Goal: Obtain resource: Download file/media

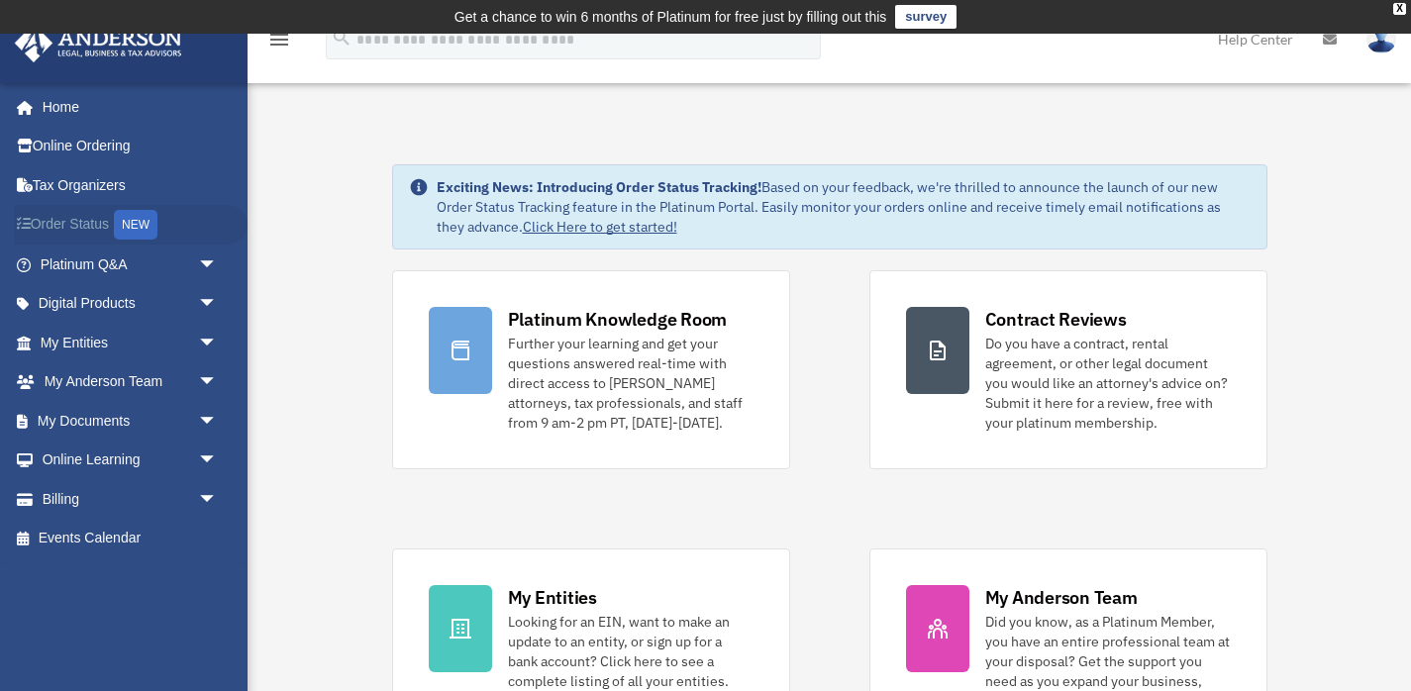
click at [98, 212] on link "Order Status NEW" at bounding box center [131, 225] width 234 height 41
click at [146, 430] on link "My Documents arrow_drop_down" at bounding box center [131, 421] width 234 height 40
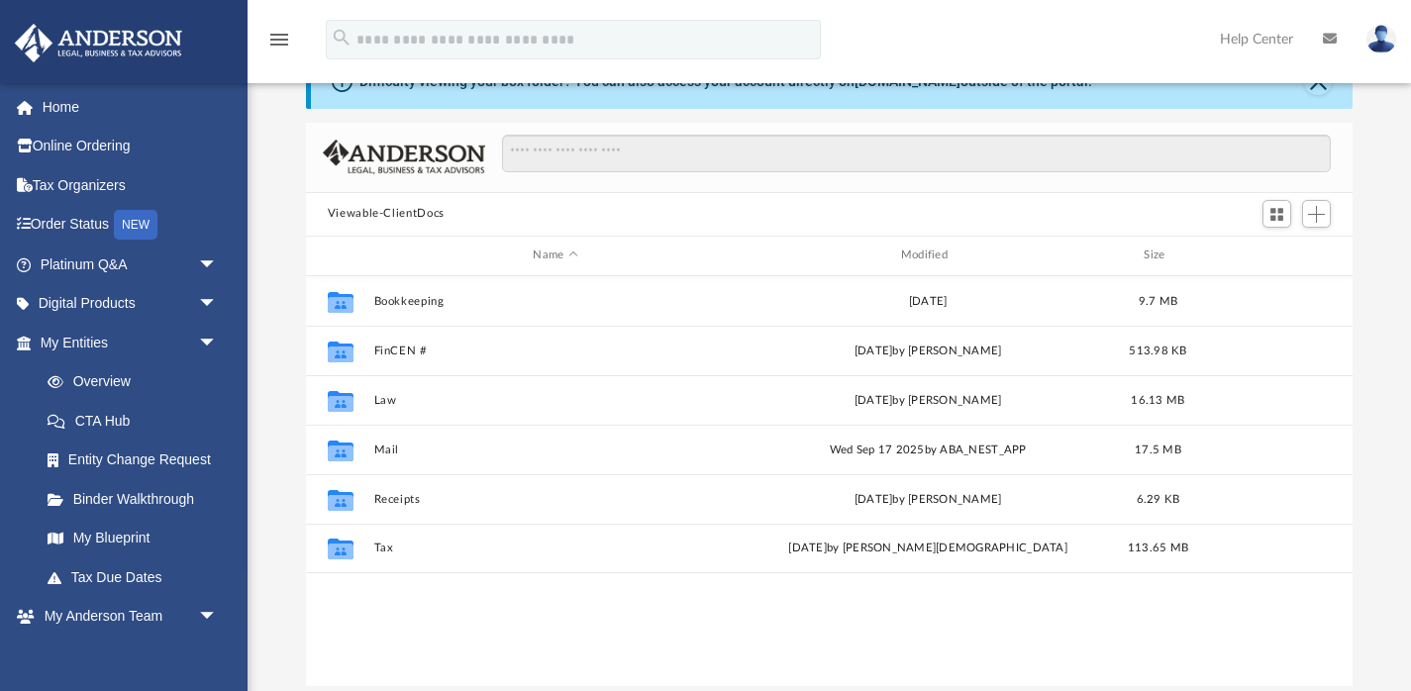
scroll to position [112, 0]
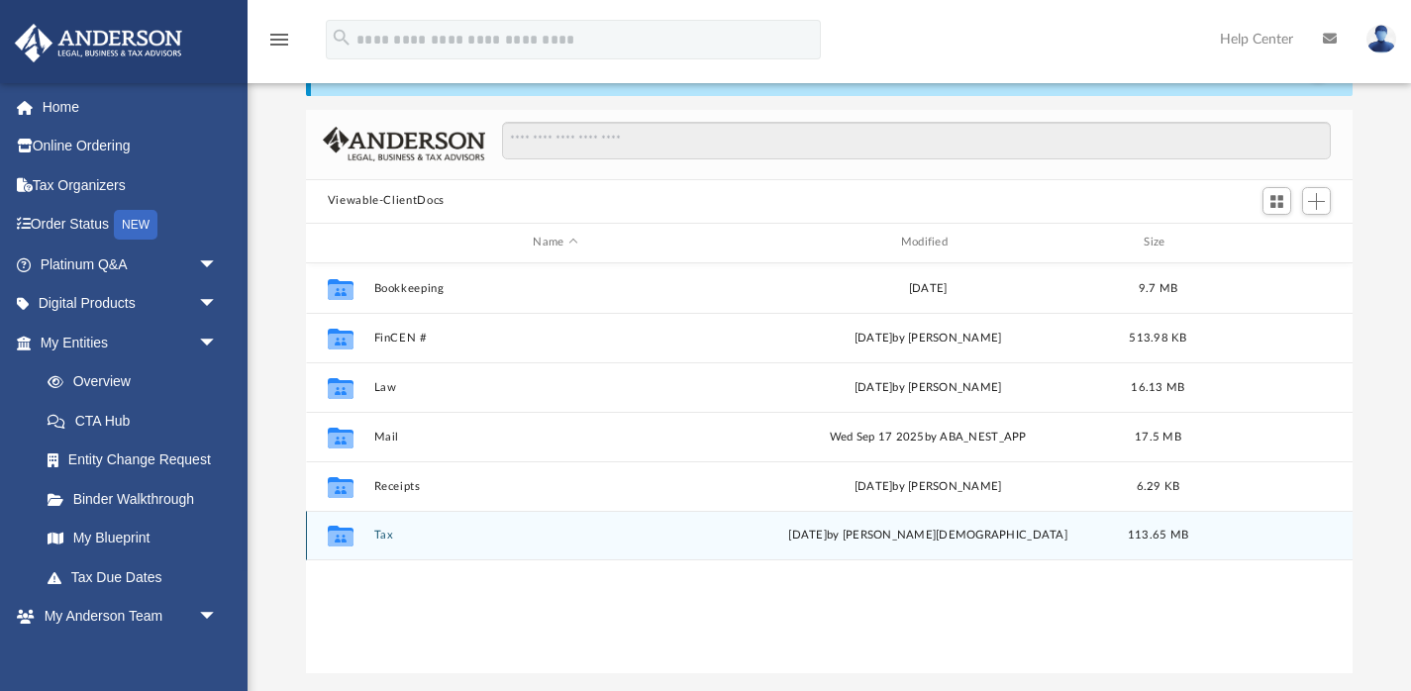
click at [390, 526] on div "Collaborated Folder Tax Tue Oct 7 2025 by Oshee Jain 113.65 MB" at bounding box center [829, 536] width 1047 height 50
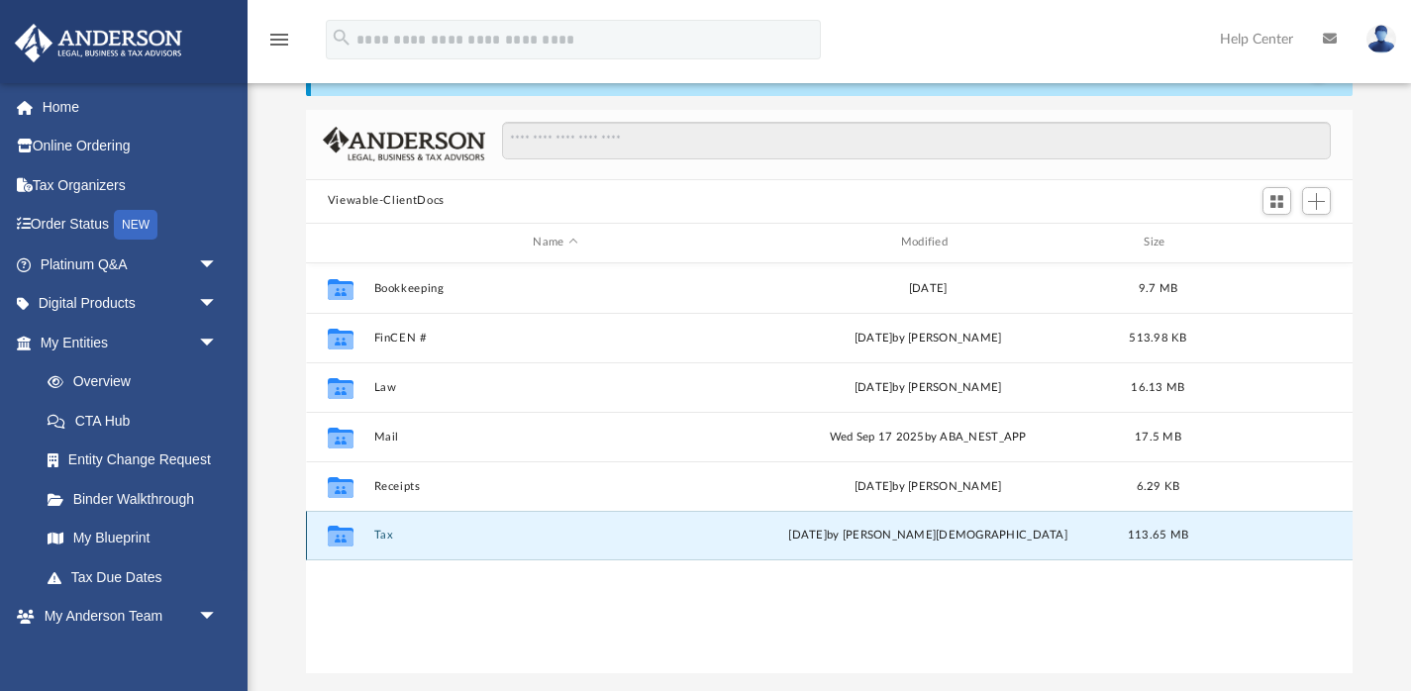
click at [383, 537] on button "Tax" at bounding box center [554, 535] width 363 height 13
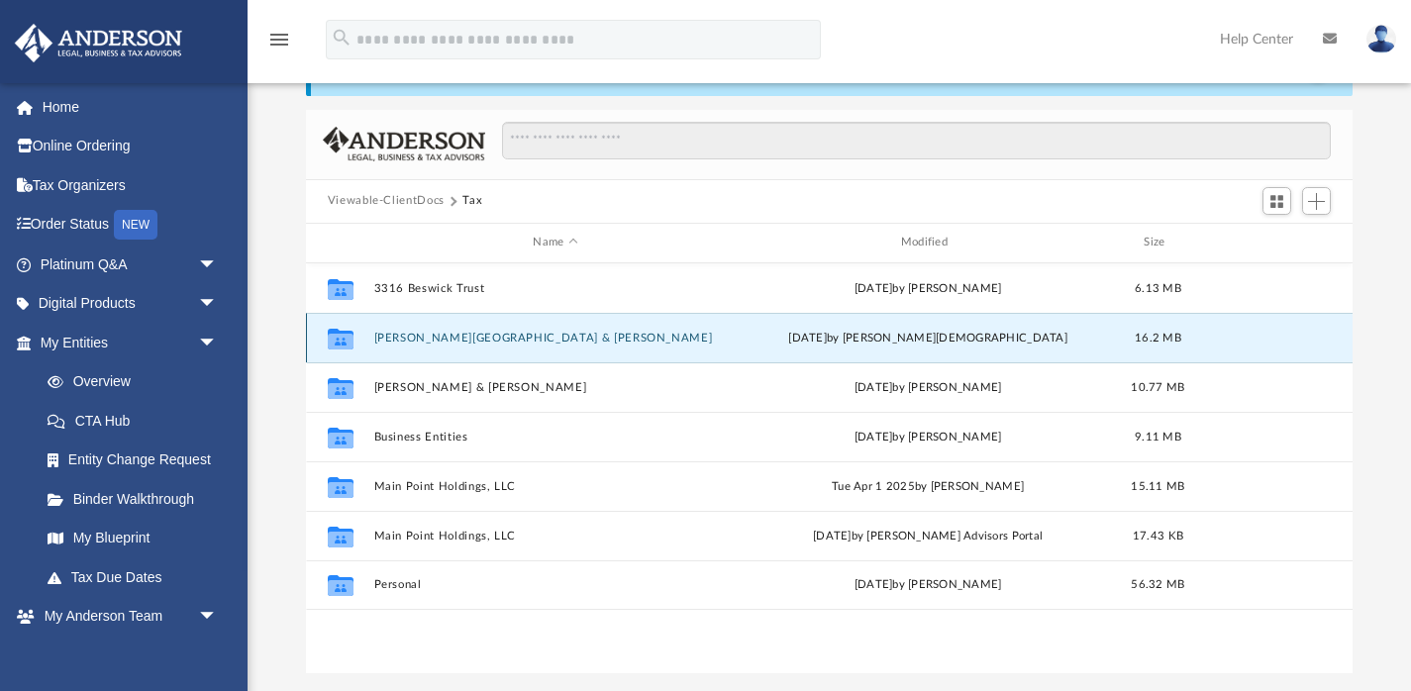
click at [500, 335] on button "Ayuso-Galicia, Roger & Aurosal C." at bounding box center [554, 337] width 363 height 13
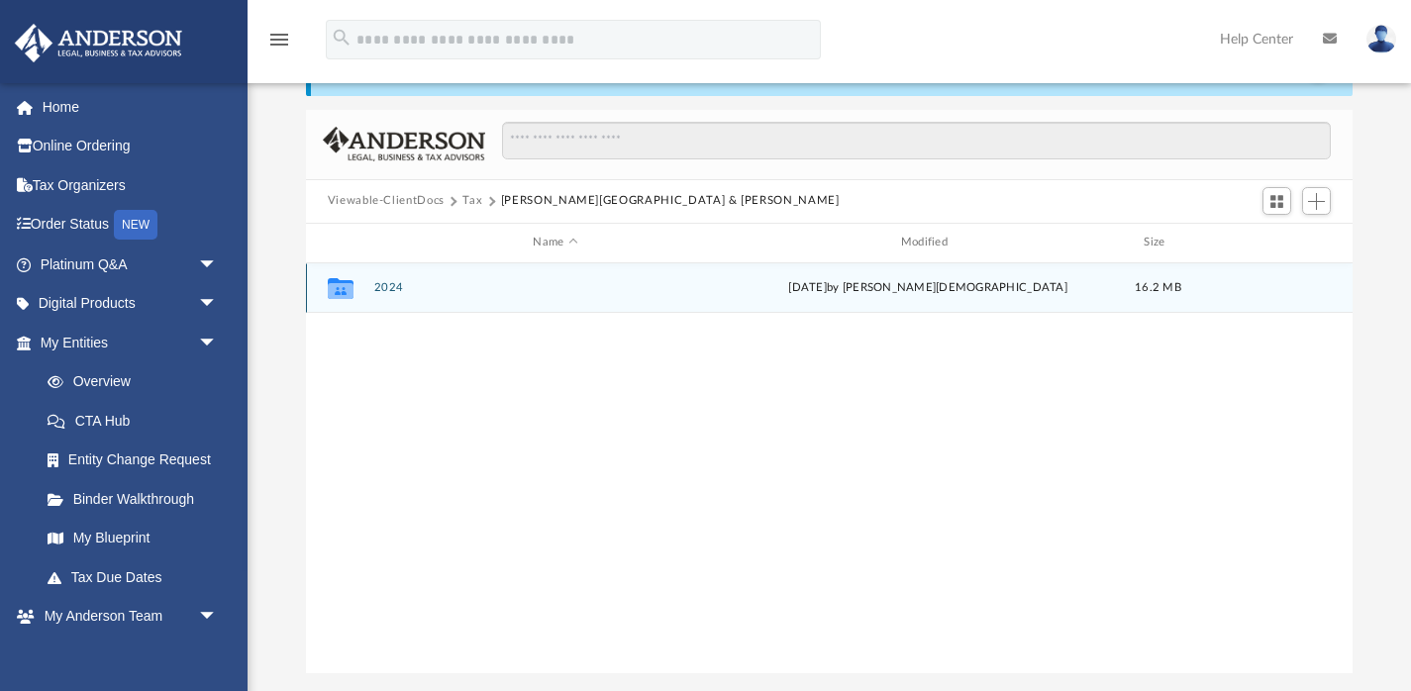
click at [390, 285] on button "2024" at bounding box center [554, 287] width 363 height 13
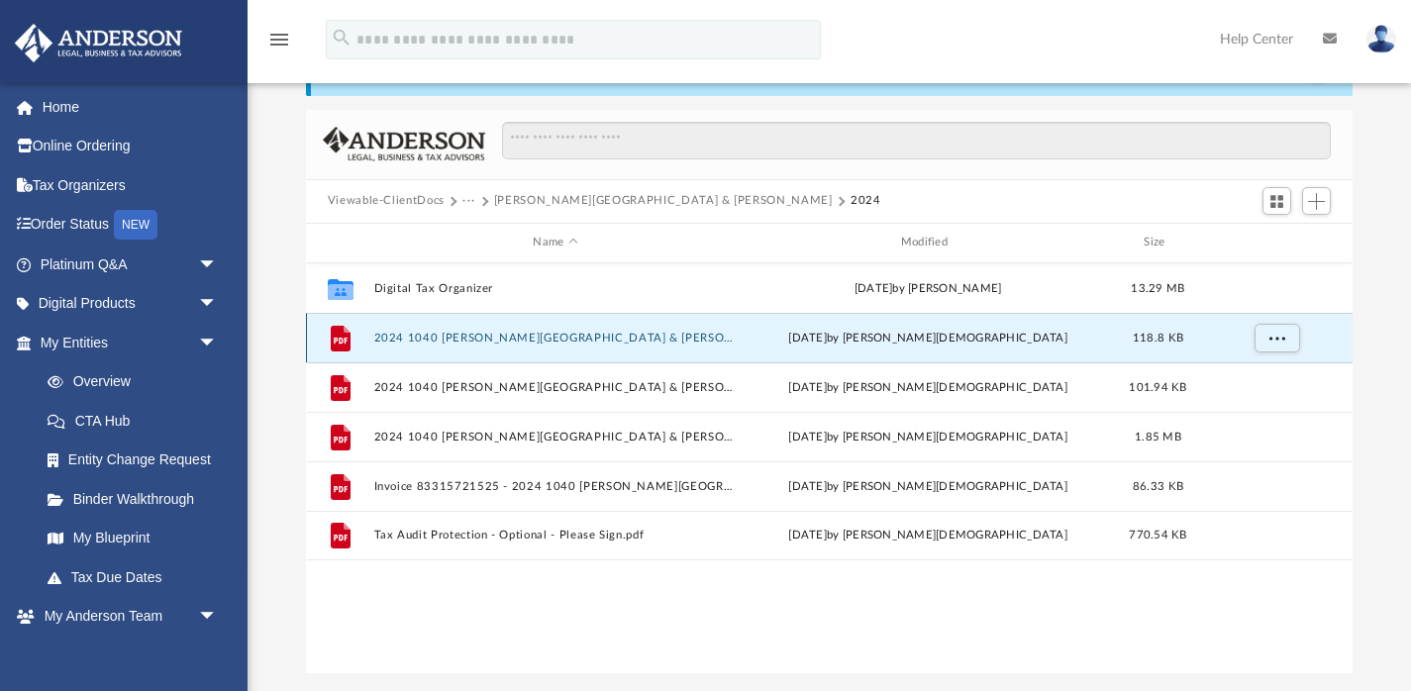
click at [555, 342] on button "2024 1040 [PERSON_NAME][GEOGRAPHIC_DATA] & [PERSON_NAME] - E-file authorisation…" at bounding box center [554, 337] width 363 height 13
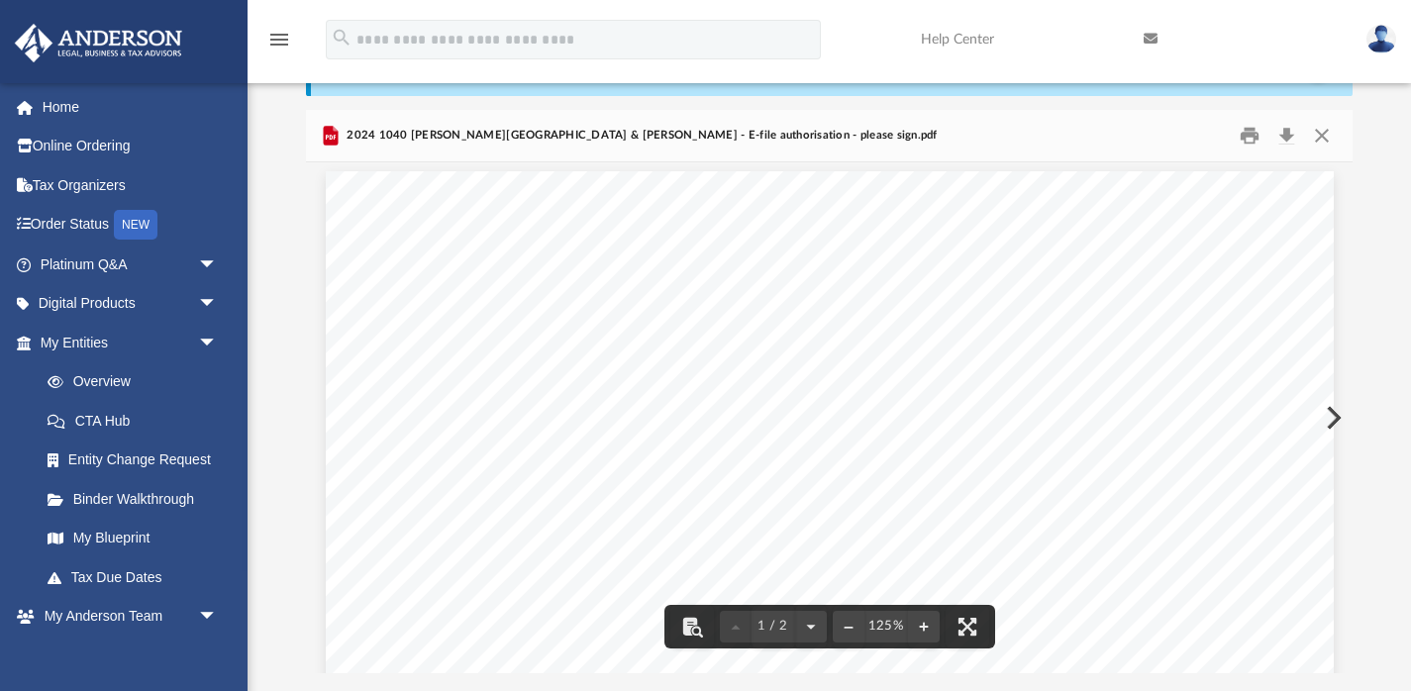
scroll to position [0, 0]
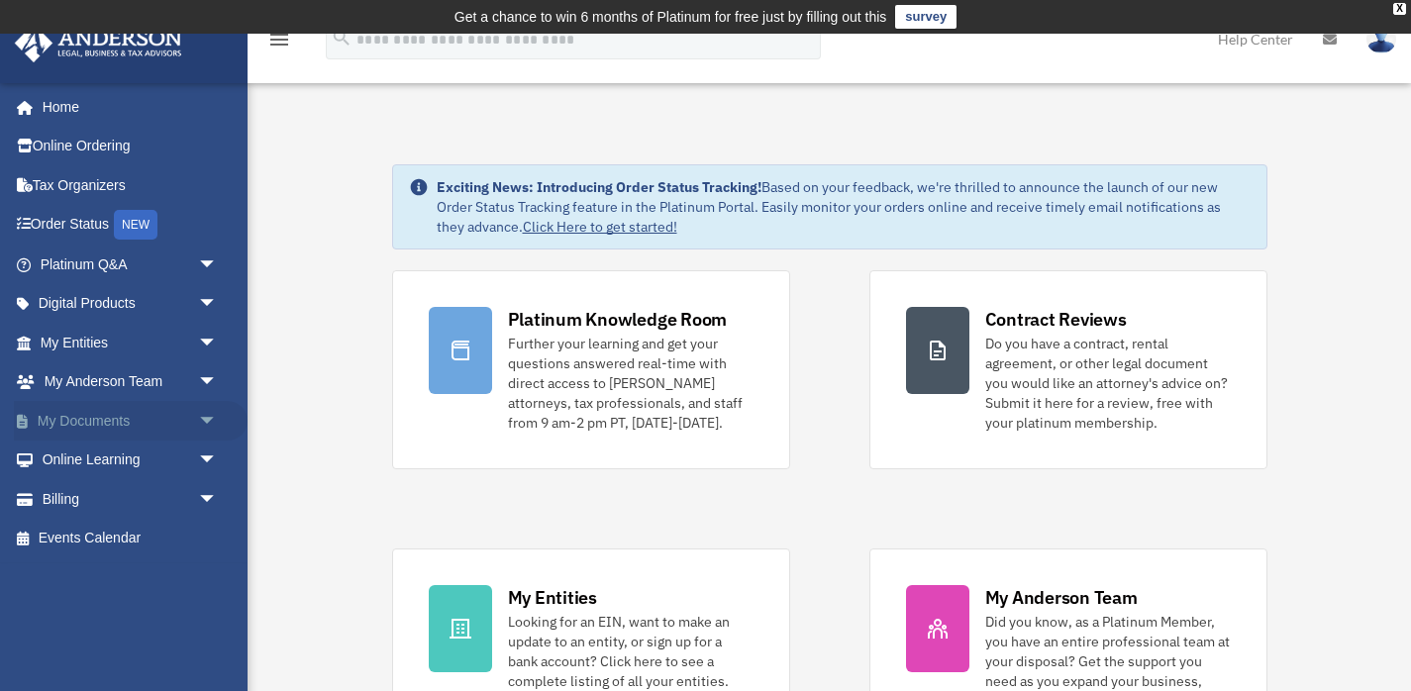
click at [132, 414] on link "My Documents arrow_drop_down" at bounding box center [131, 421] width 234 height 40
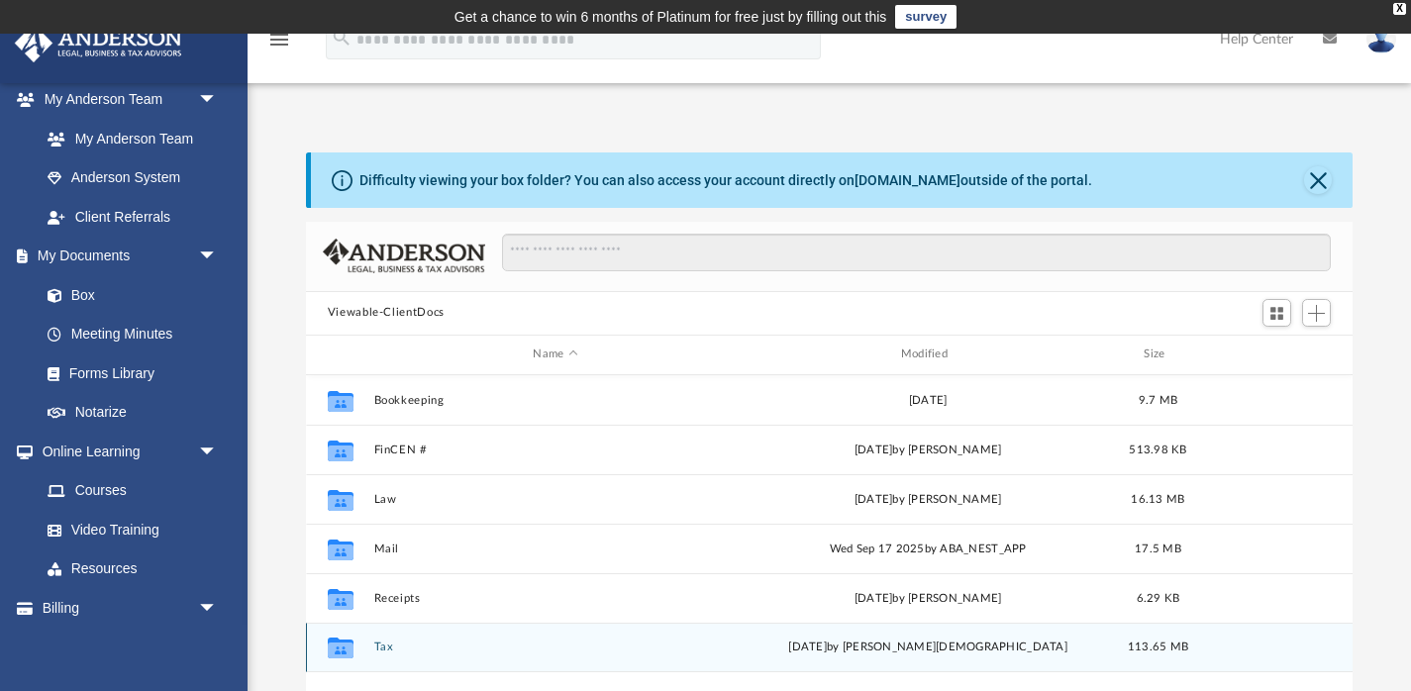
scroll to position [504, 0]
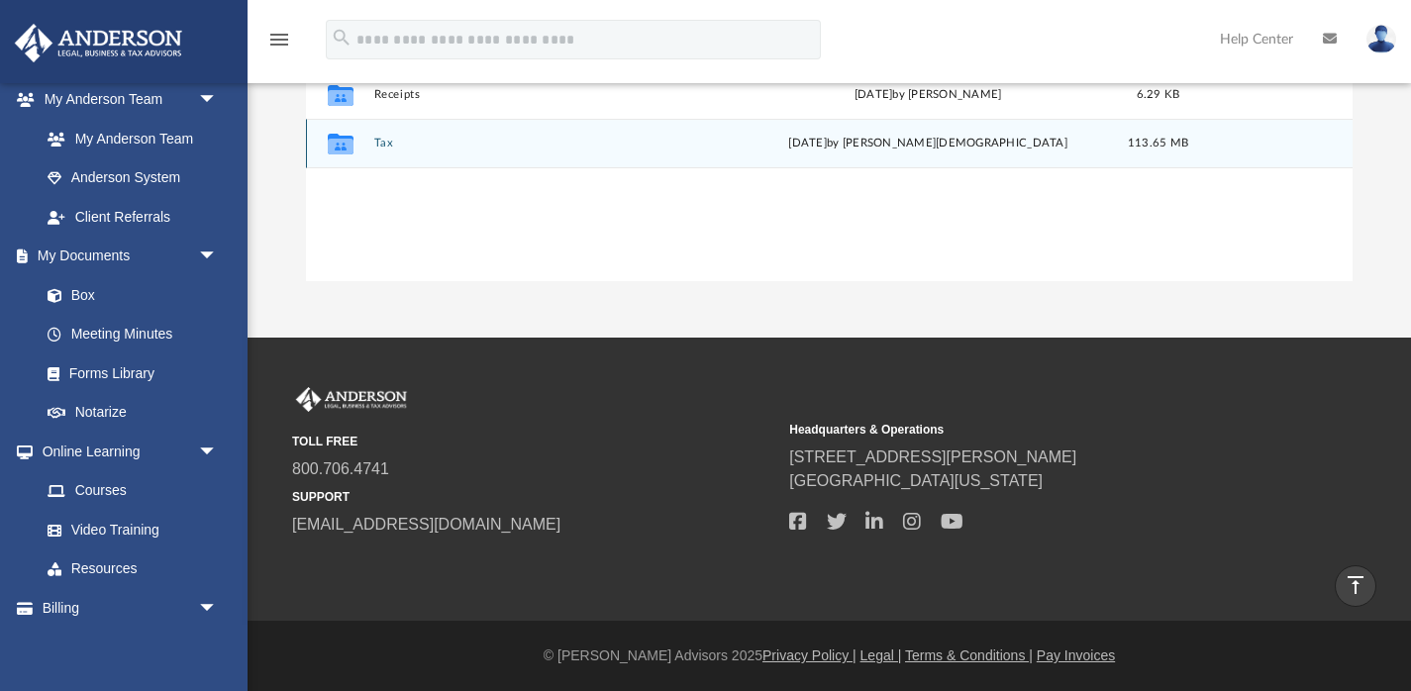
click at [393, 150] on div "Collaborated Folder Tax Tue Oct 7 2025 by Oshee Jain 113.65 MB" at bounding box center [829, 144] width 1047 height 50
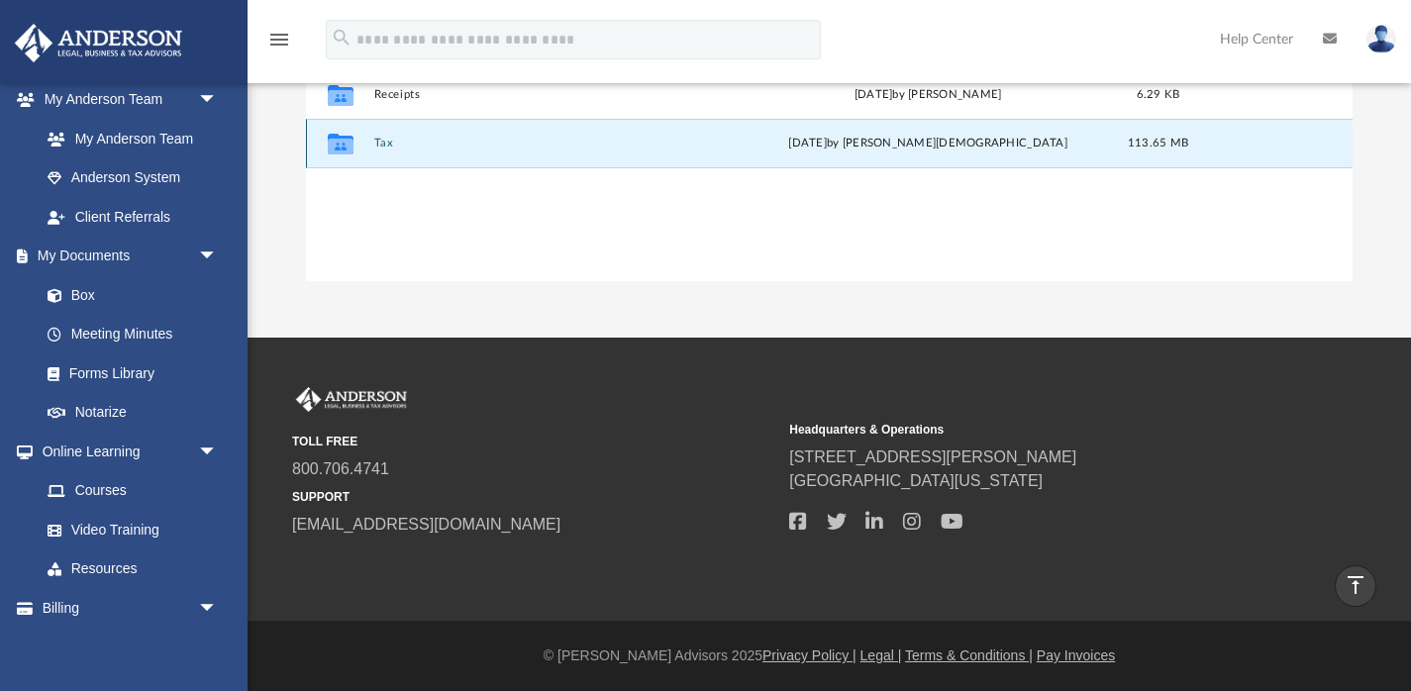
click at [379, 148] on button "Tax" at bounding box center [554, 143] width 363 height 13
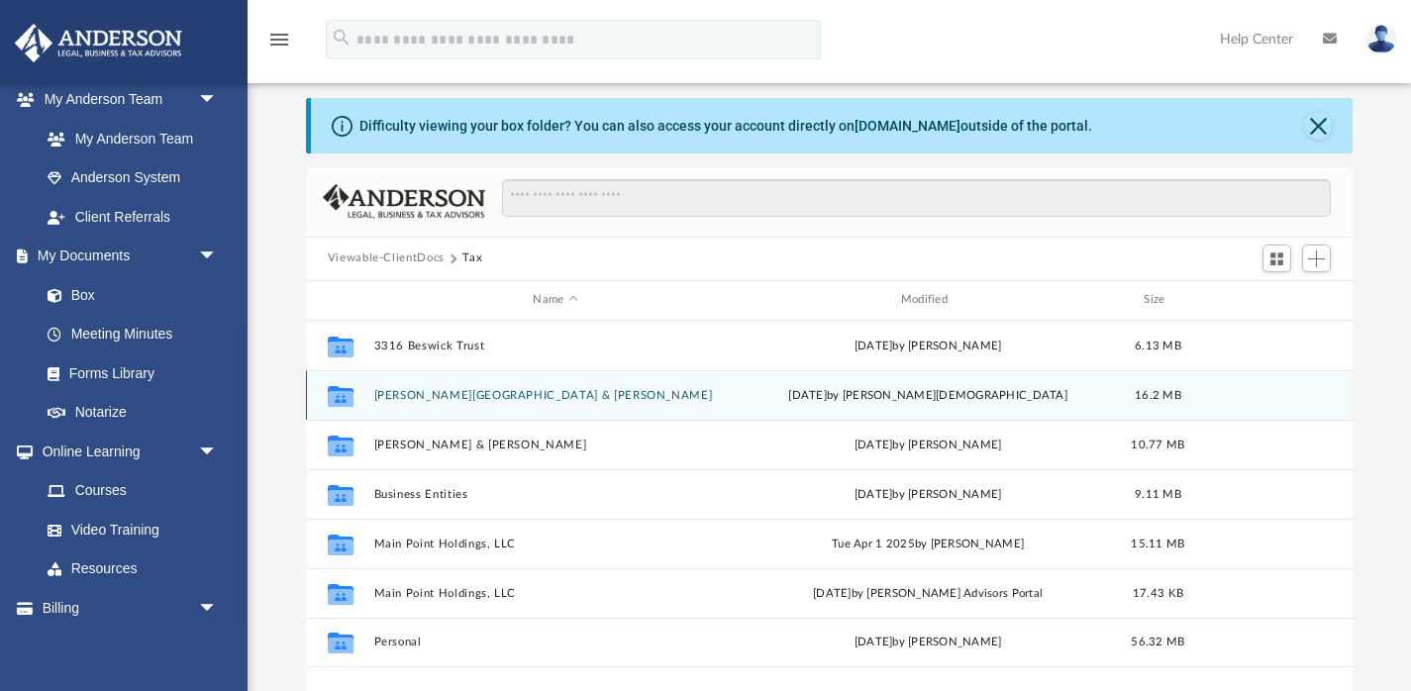
click at [547, 394] on button "Ayuso-Galicia, Roger & Aurosal C." at bounding box center [554, 394] width 363 height 13
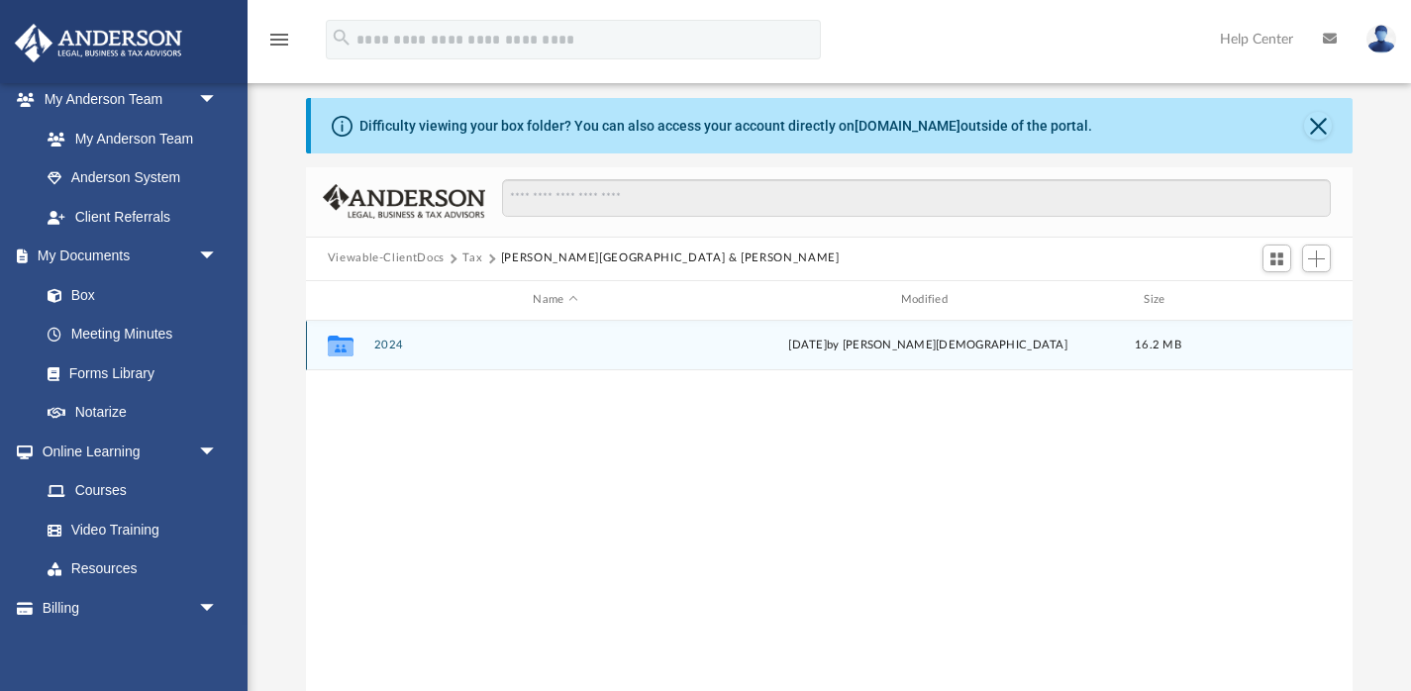
click at [473, 341] on button "2024" at bounding box center [554, 345] width 363 height 13
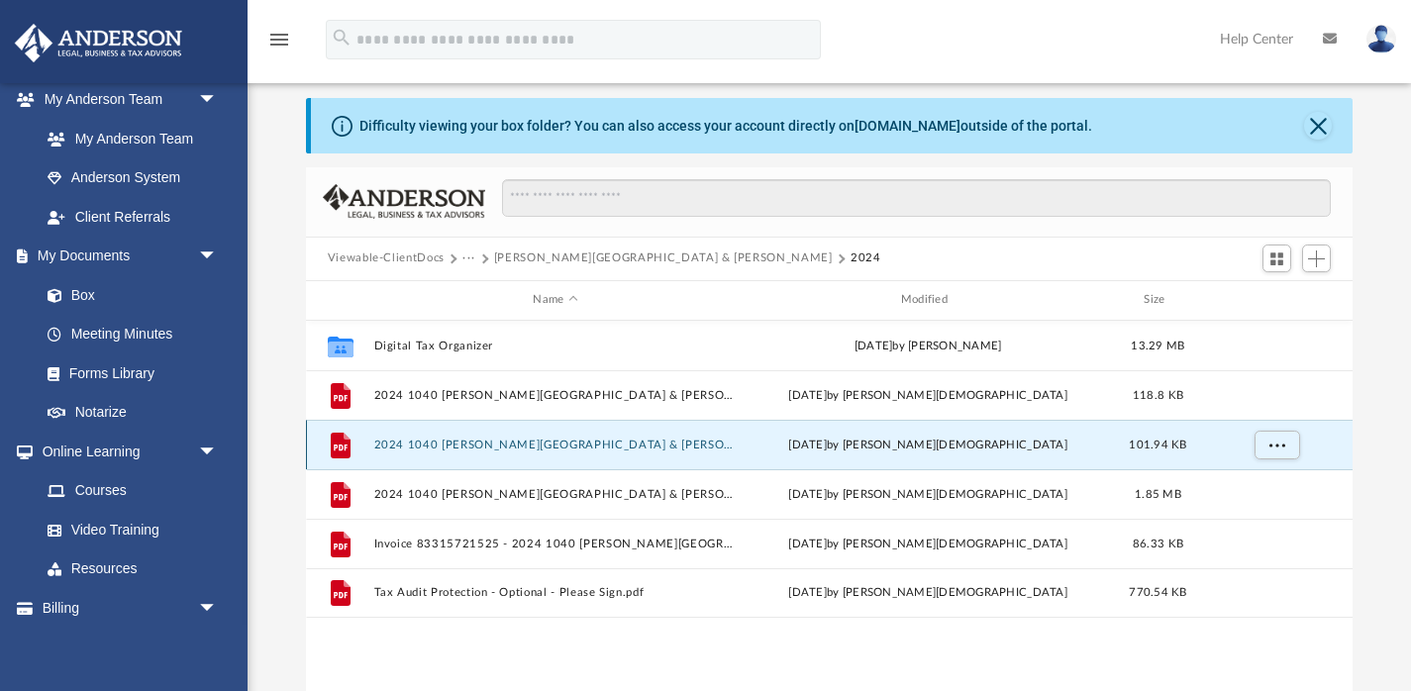
click at [551, 441] on button "2024 1040 Ayuso-Galicia, Roger & Aurosal C. - Filing Instructions.pdf" at bounding box center [554, 444] width 363 height 13
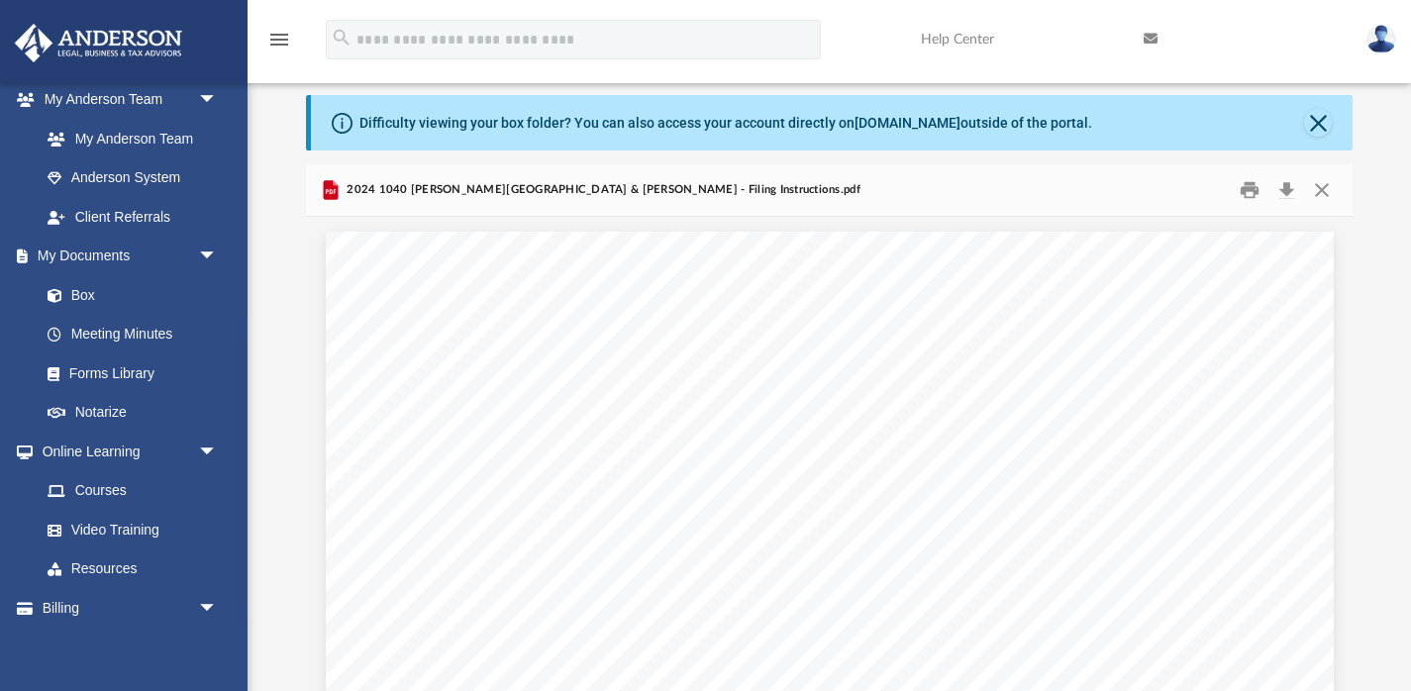
scroll to position [52, 0]
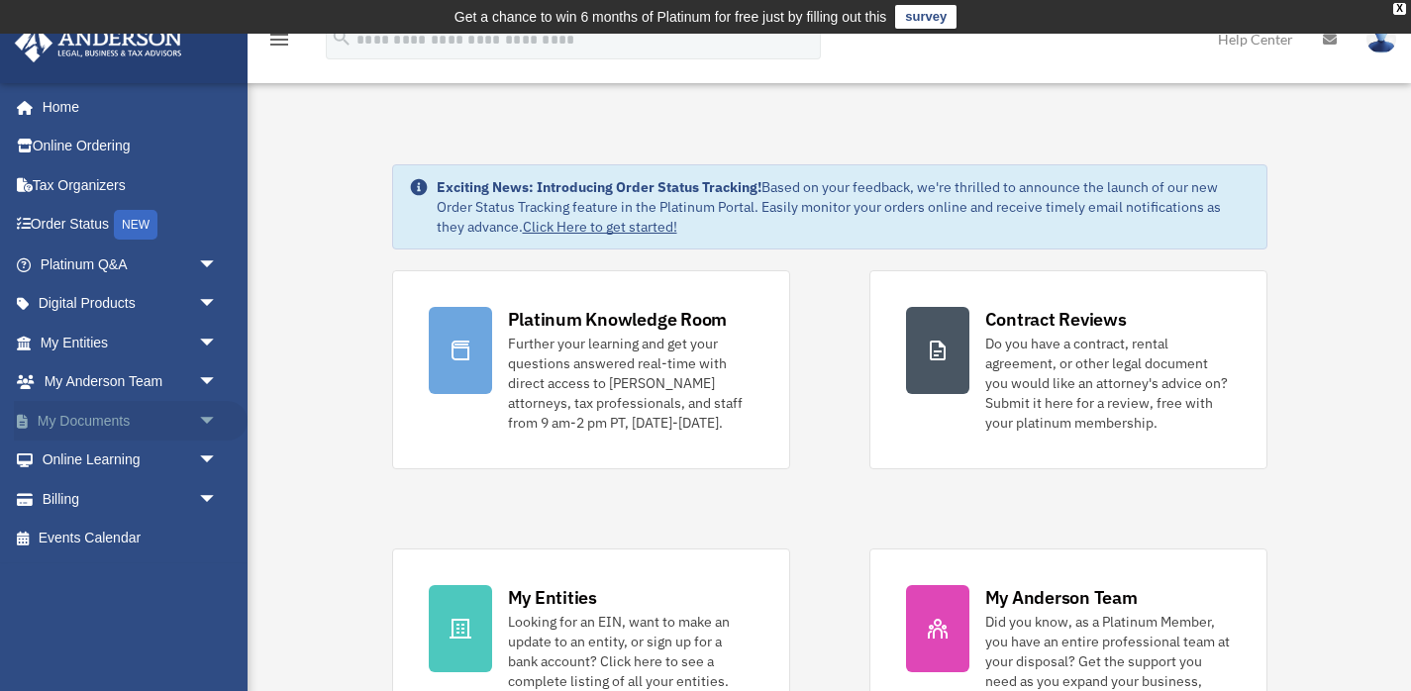
click at [127, 416] on link "My Documents arrow_drop_down" at bounding box center [131, 421] width 234 height 40
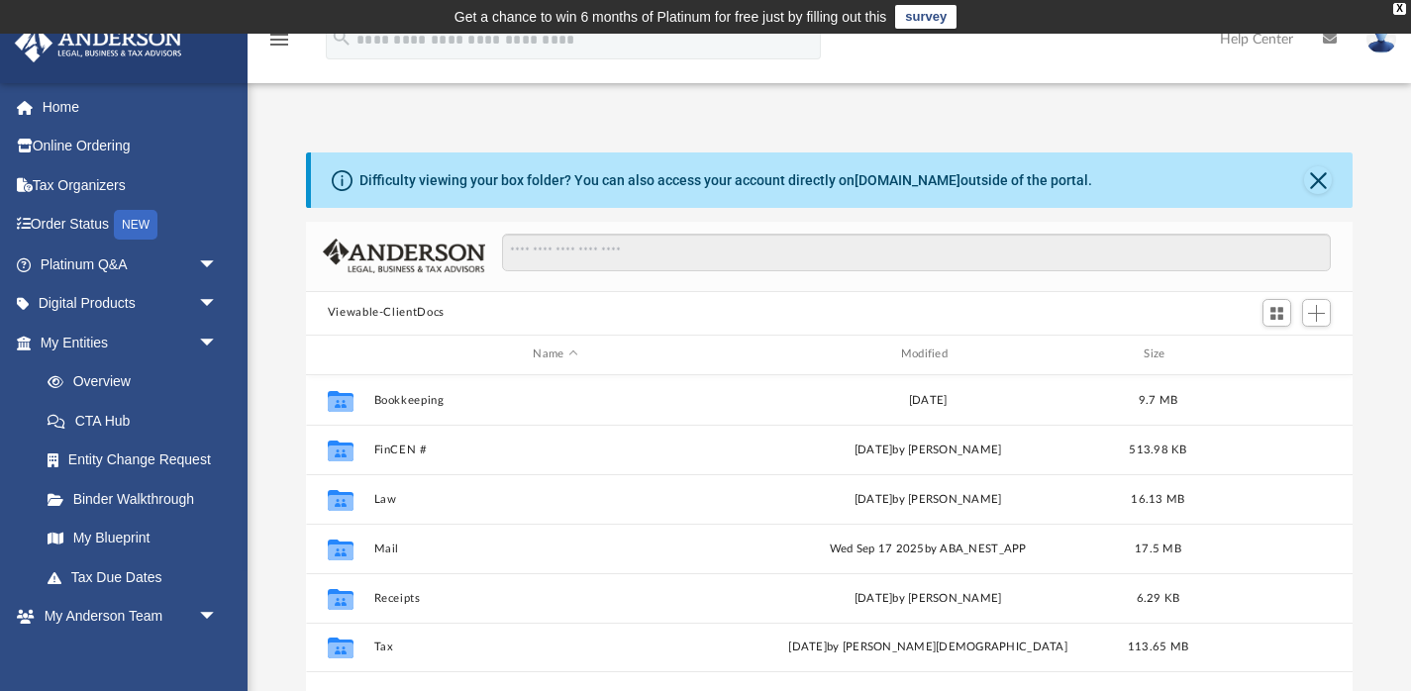
scroll to position [155, 0]
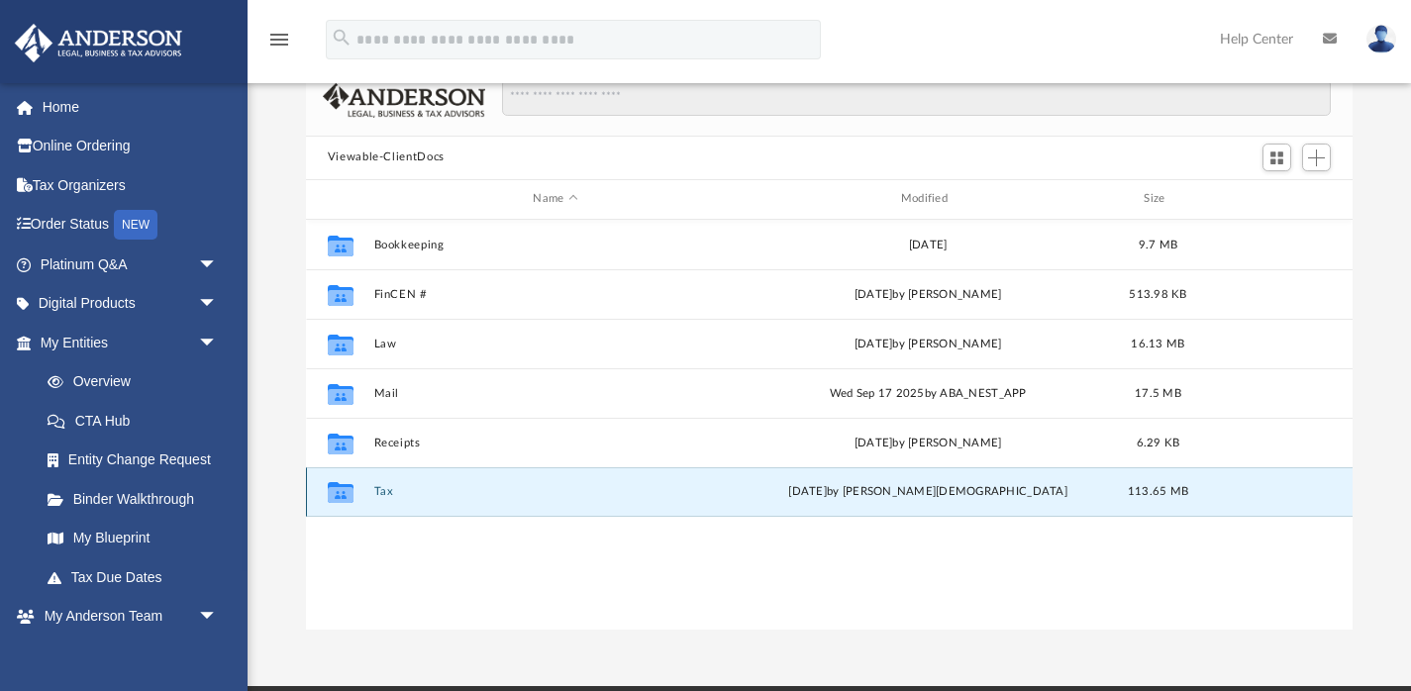
click at [387, 494] on button "Tax" at bounding box center [554, 491] width 363 height 13
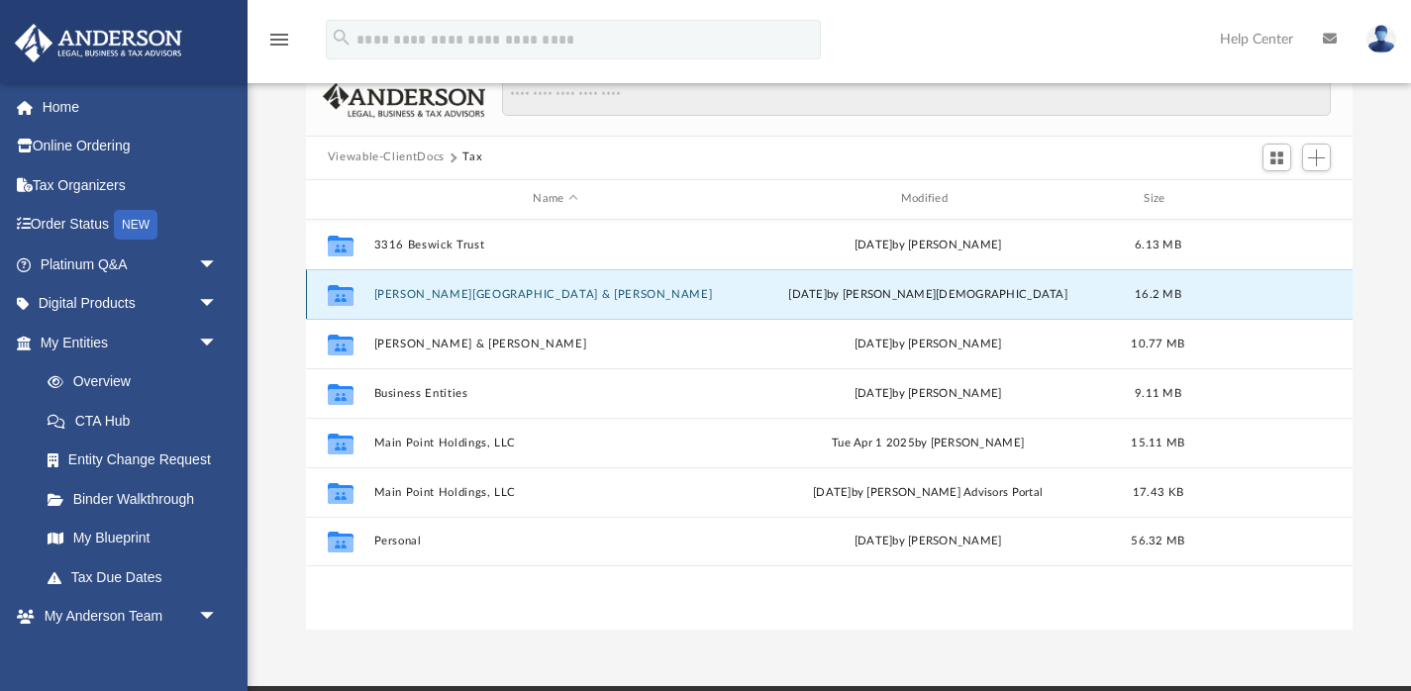
click at [436, 293] on button "Ayuso-Galicia, Roger & Aurosal C." at bounding box center [554, 293] width 363 height 13
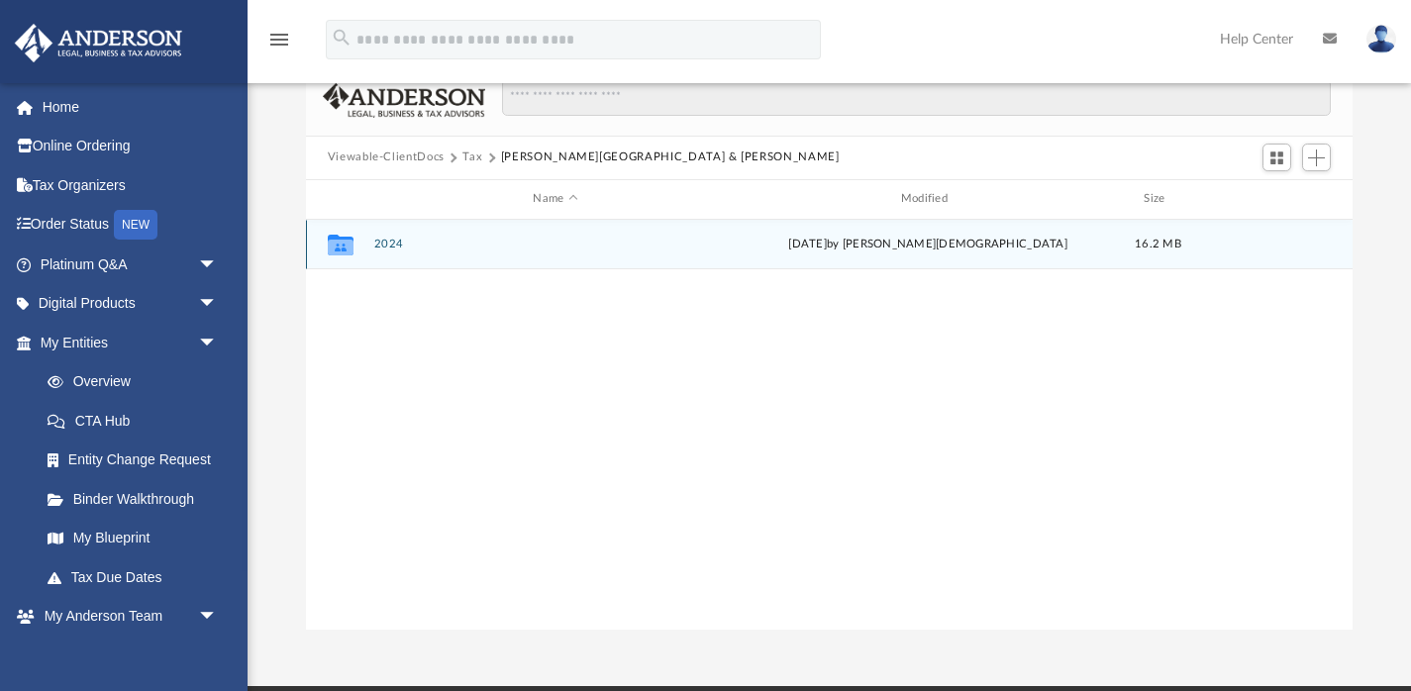
click at [393, 253] on div "Collaborated Folder 2024 Tue Oct 7 2025 by Oshee Jain 16.2 MB" at bounding box center [829, 245] width 1047 height 50
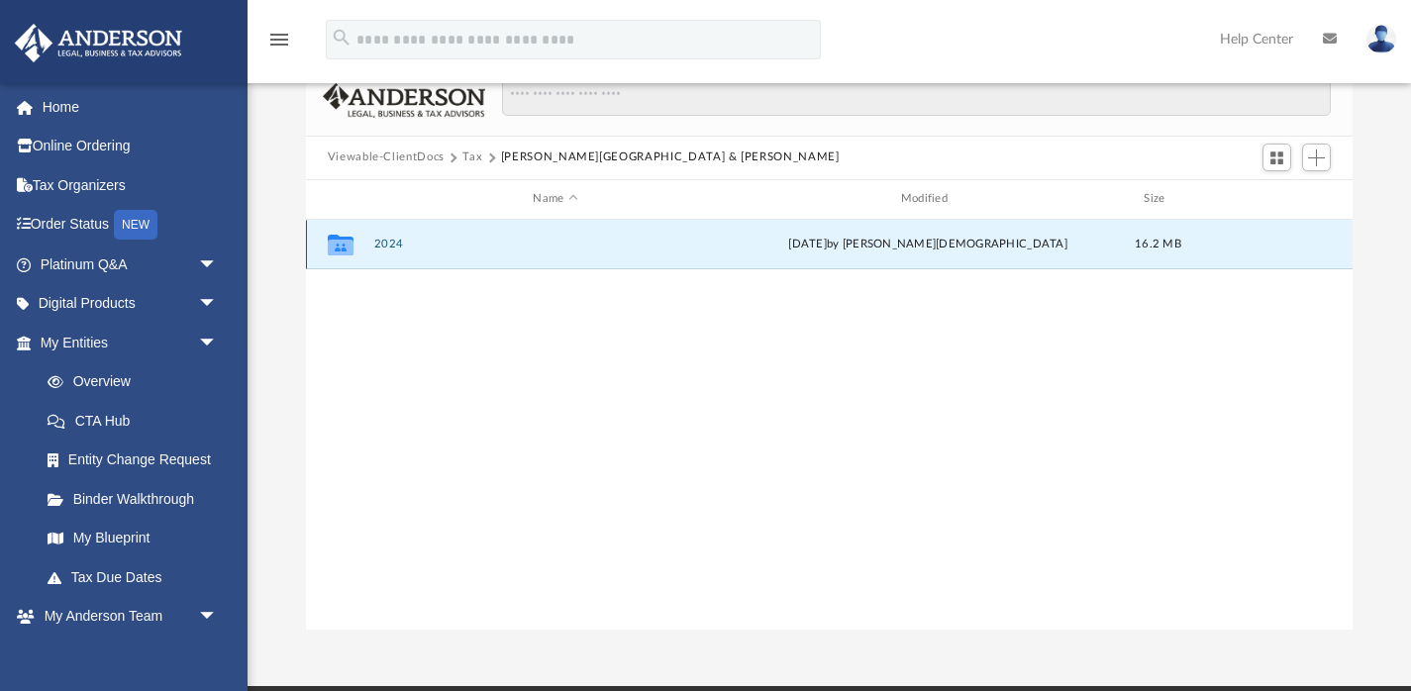
click at [378, 238] on button "2024" at bounding box center [554, 244] width 363 height 13
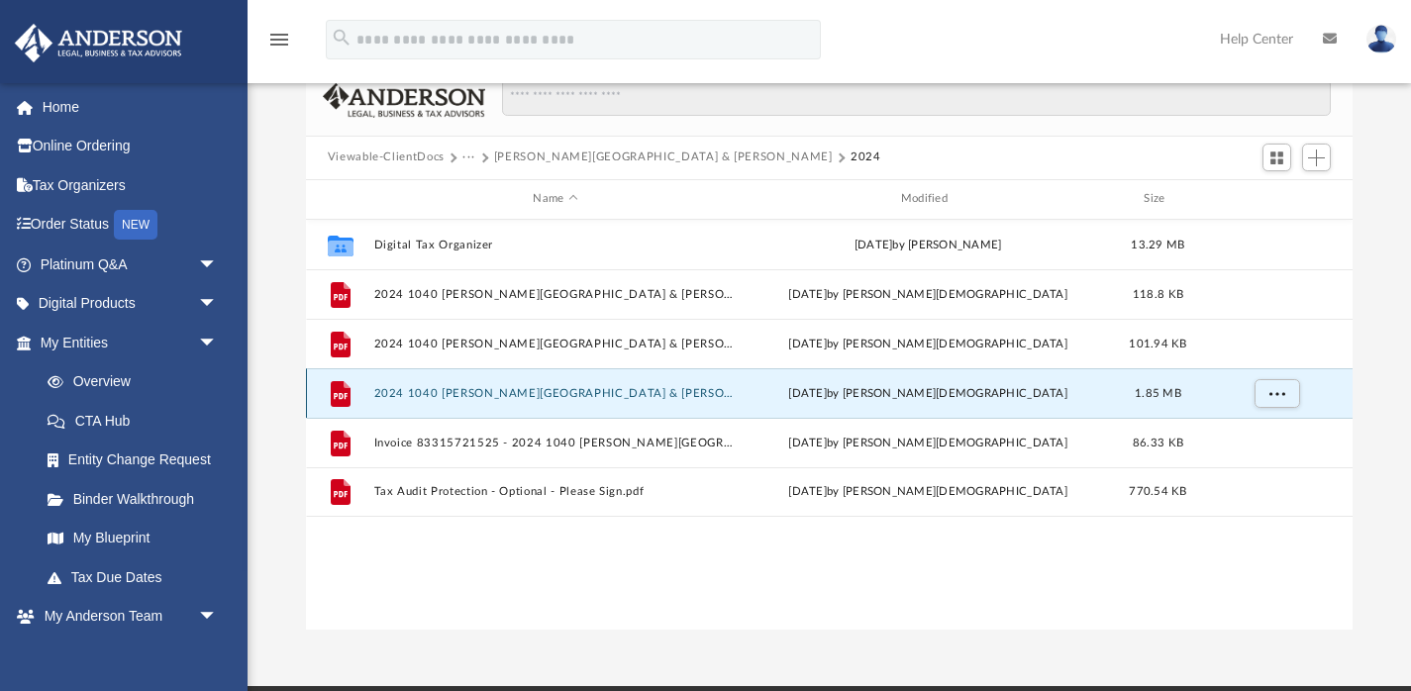
click at [508, 398] on button "2024 1040 Ayuso-Galicia, Roger & Aurosal C. - Review Copy.pdf" at bounding box center [554, 392] width 363 height 13
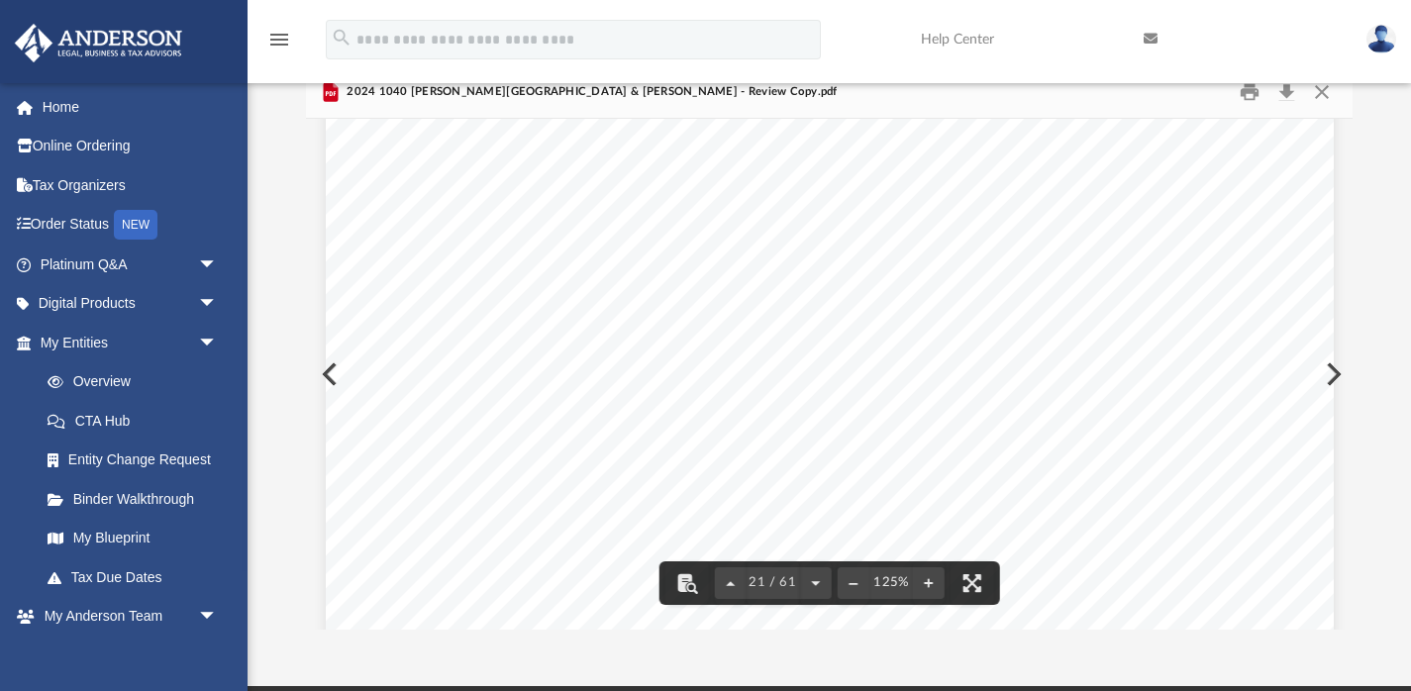
scroll to position [28536, 0]
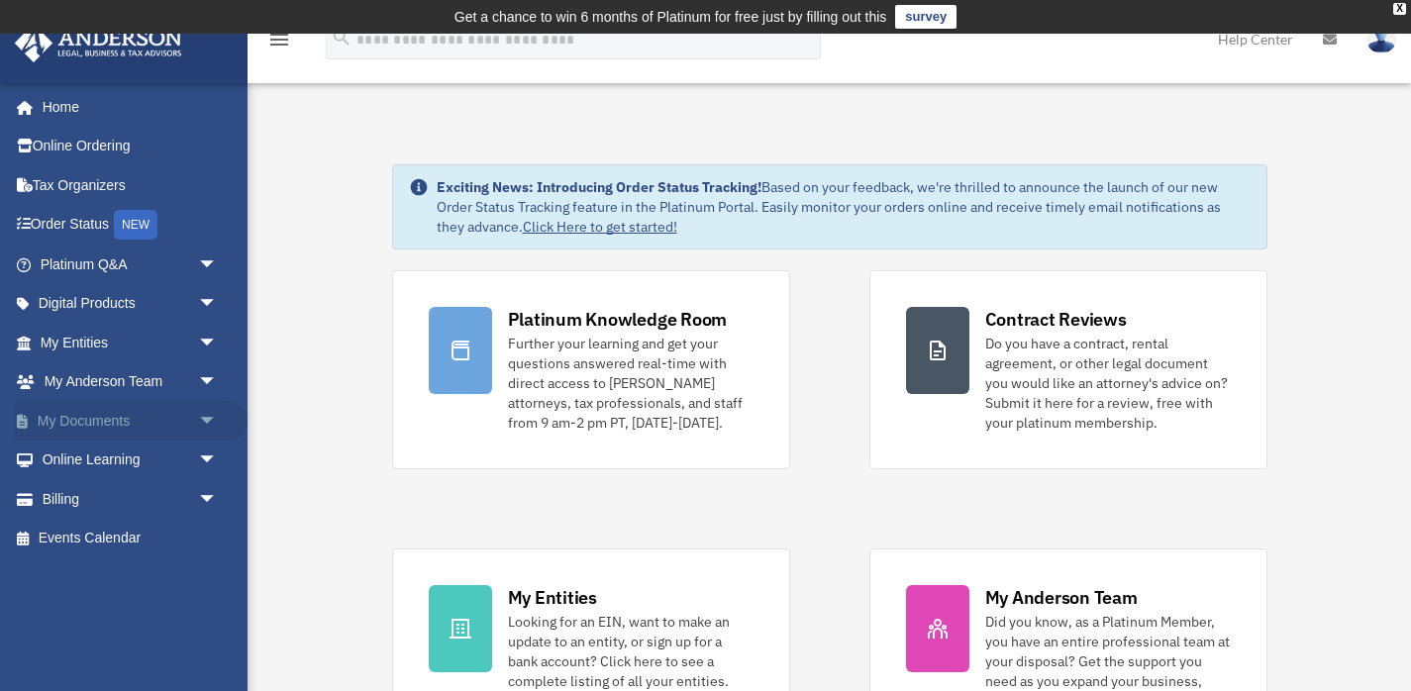
click at [169, 417] on link "My Documents arrow_drop_down" at bounding box center [131, 421] width 234 height 40
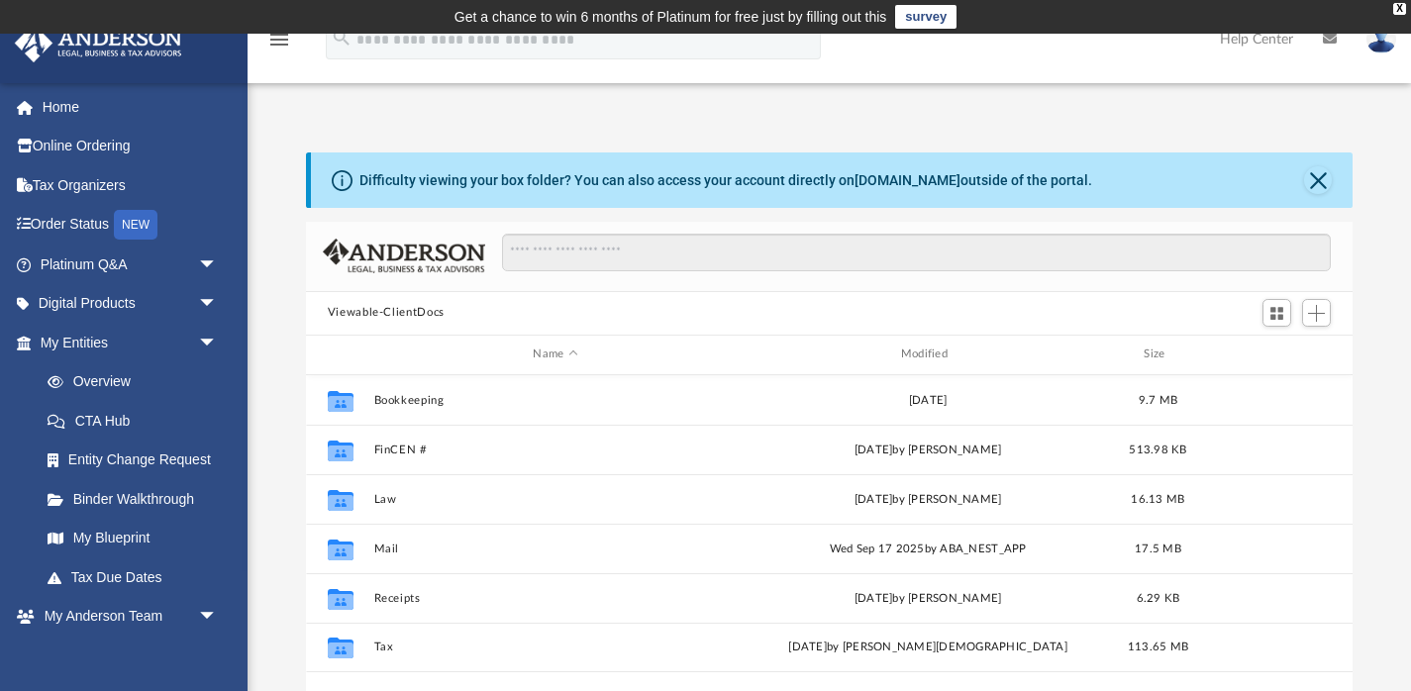
click at [1377, 43] on img at bounding box center [1381, 39] width 30 height 29
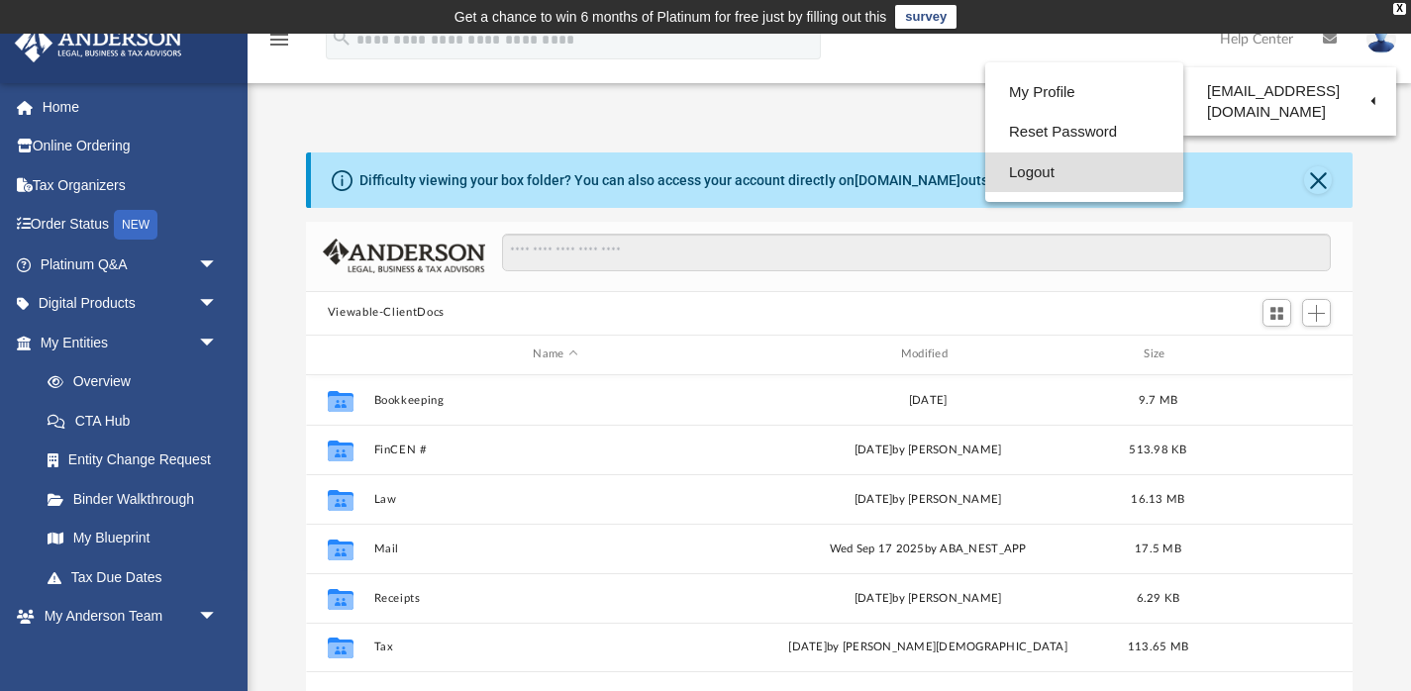
click at [1033, 165] on link "Logout" at bounding box center [1084, 172] width 198 height 41
